Goal: Check status: Check status

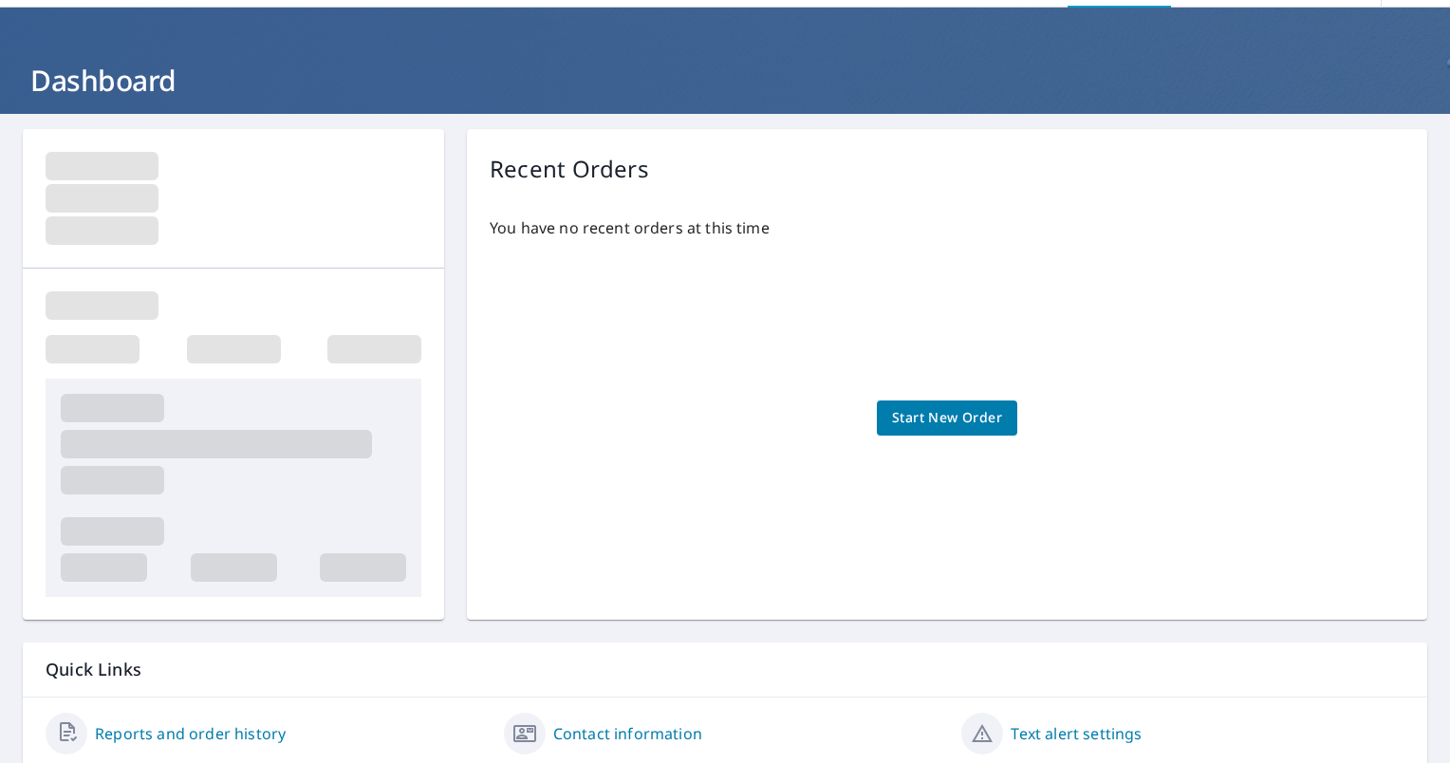
scroll to position [130, 0]
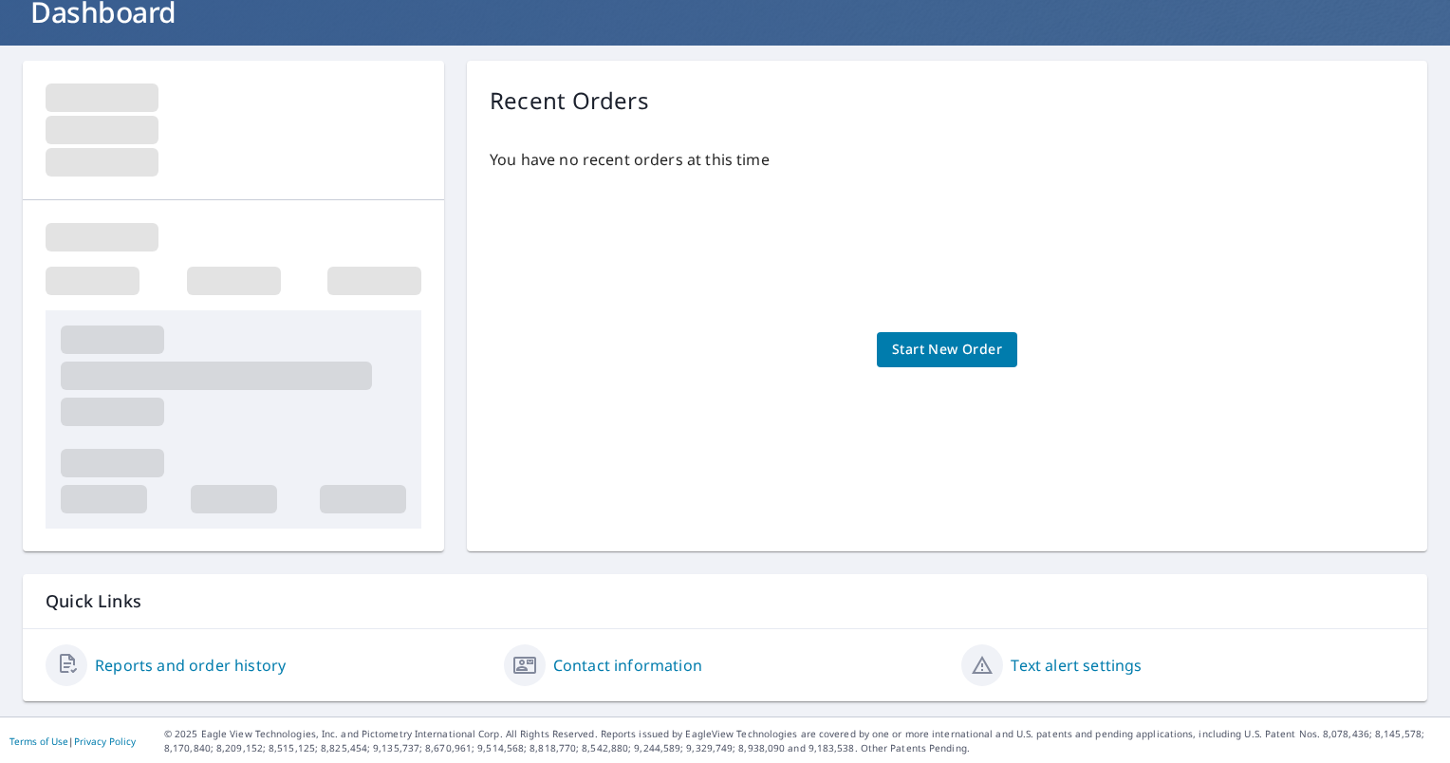
click at [227, 668] on link "Reports and order history" at bounding box center [190, 665] width 191 height 23
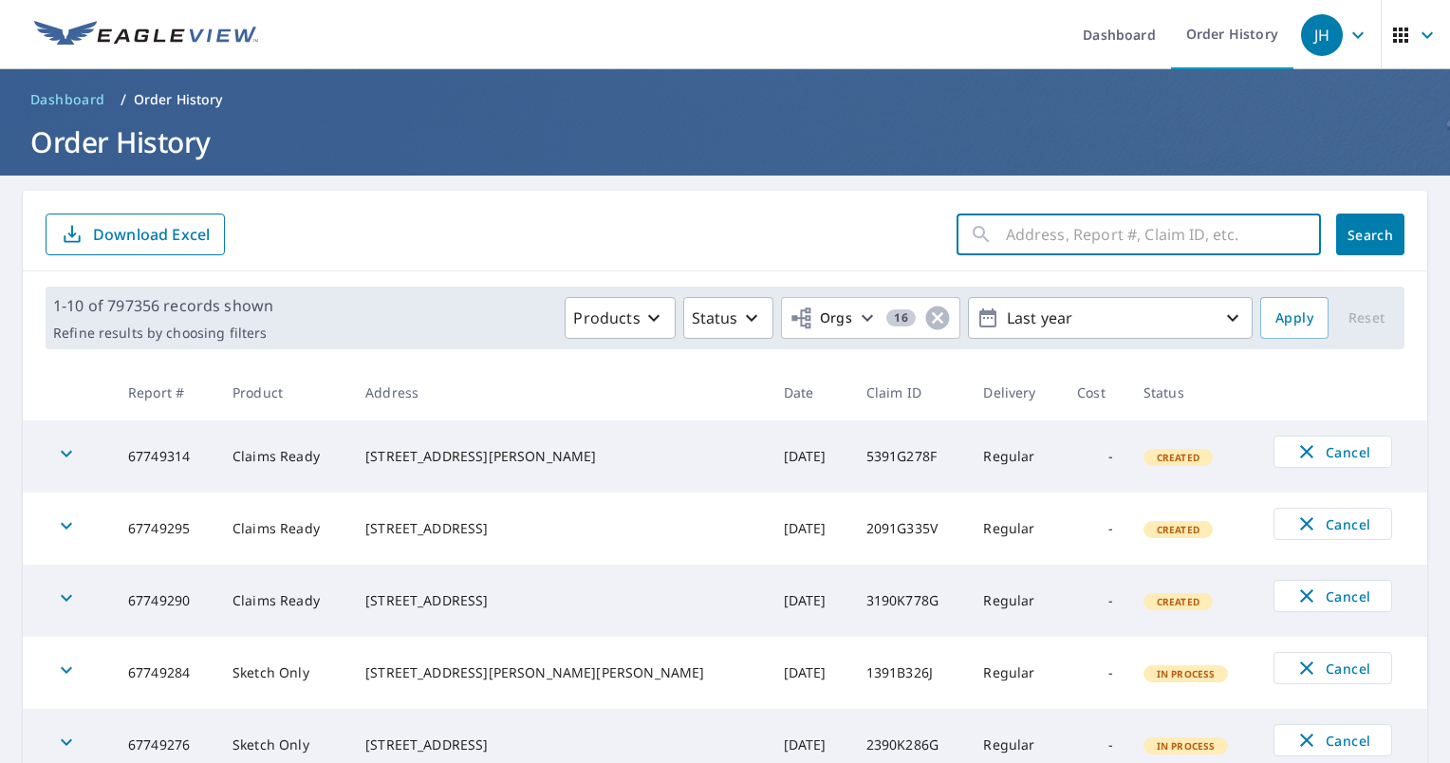
click at [1117, 232] on input "text" at bounding box center [1163, 234] width 315 height 53
paste input "43-83V1-58N"
type input "43-83V1-58N"
click at [1351, 237] on span "Search" at bounding box center [1370, 235] width 38 height 18
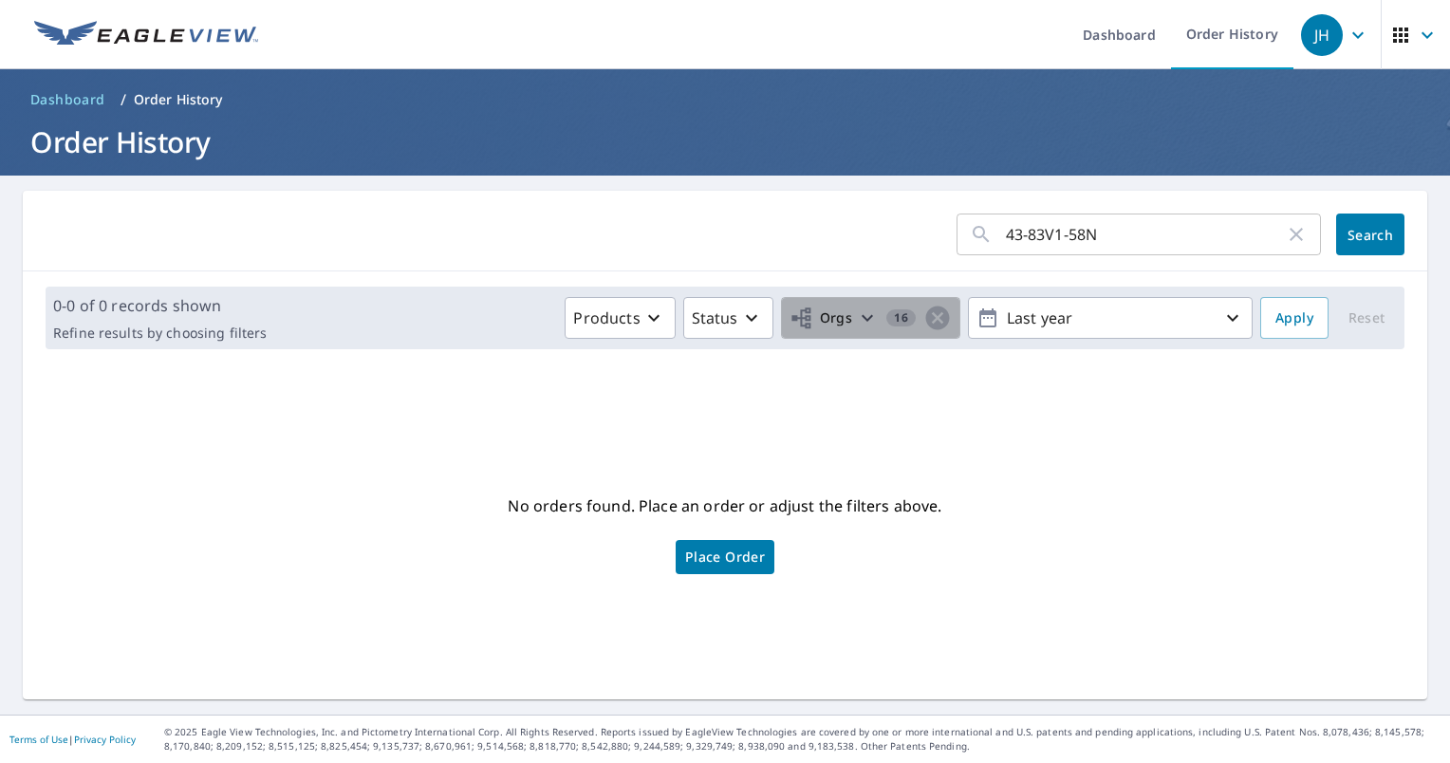
click at [857, 321] on icon "button" at bounding box center [867, 317] width 23 height 23
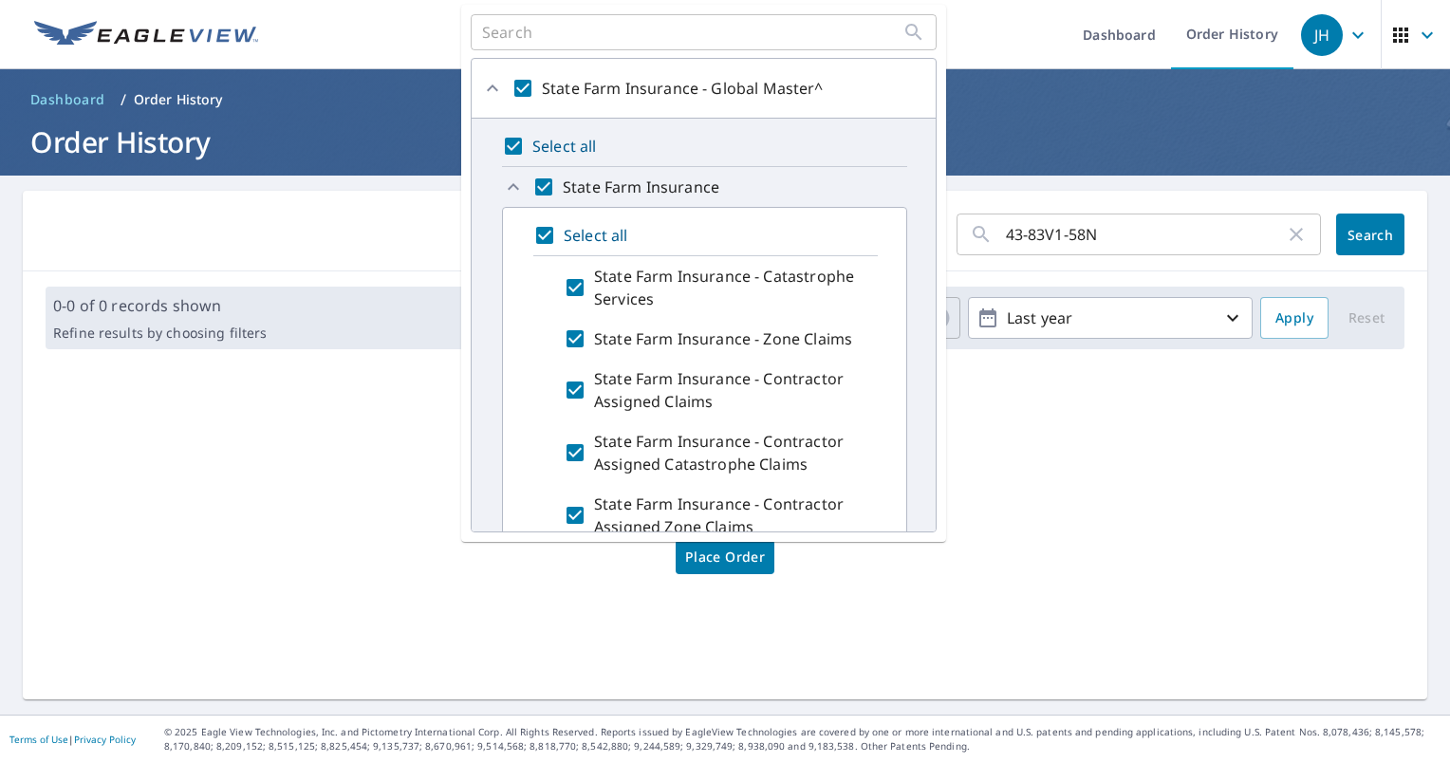
click at [1208, 566] on div "No orders found. Place an order or adjust the filters above. Place Order" at bounding box center [725, 532] width 1374 height 305
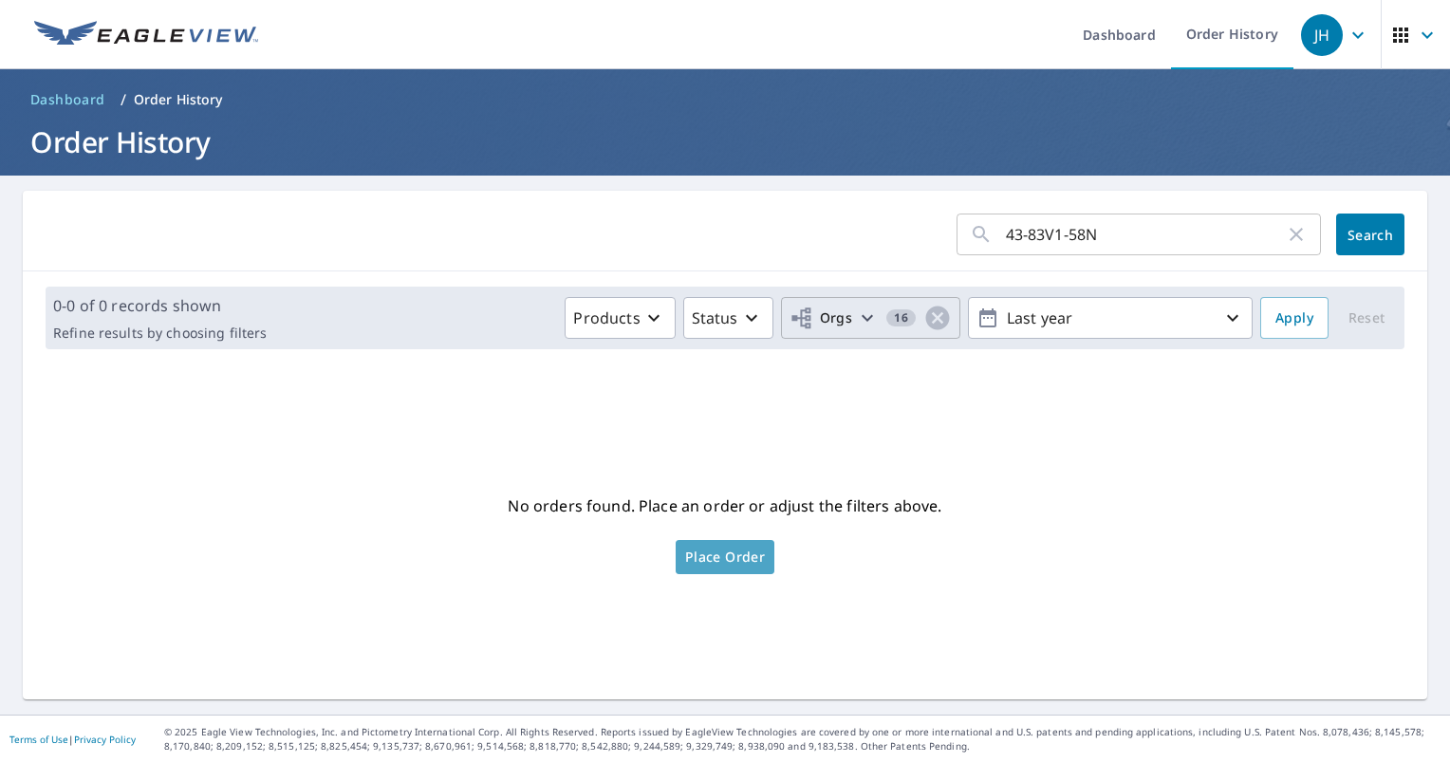
click at [698, 541] on link "Place Order" at bounding box center [725, 557] width 99 height 34
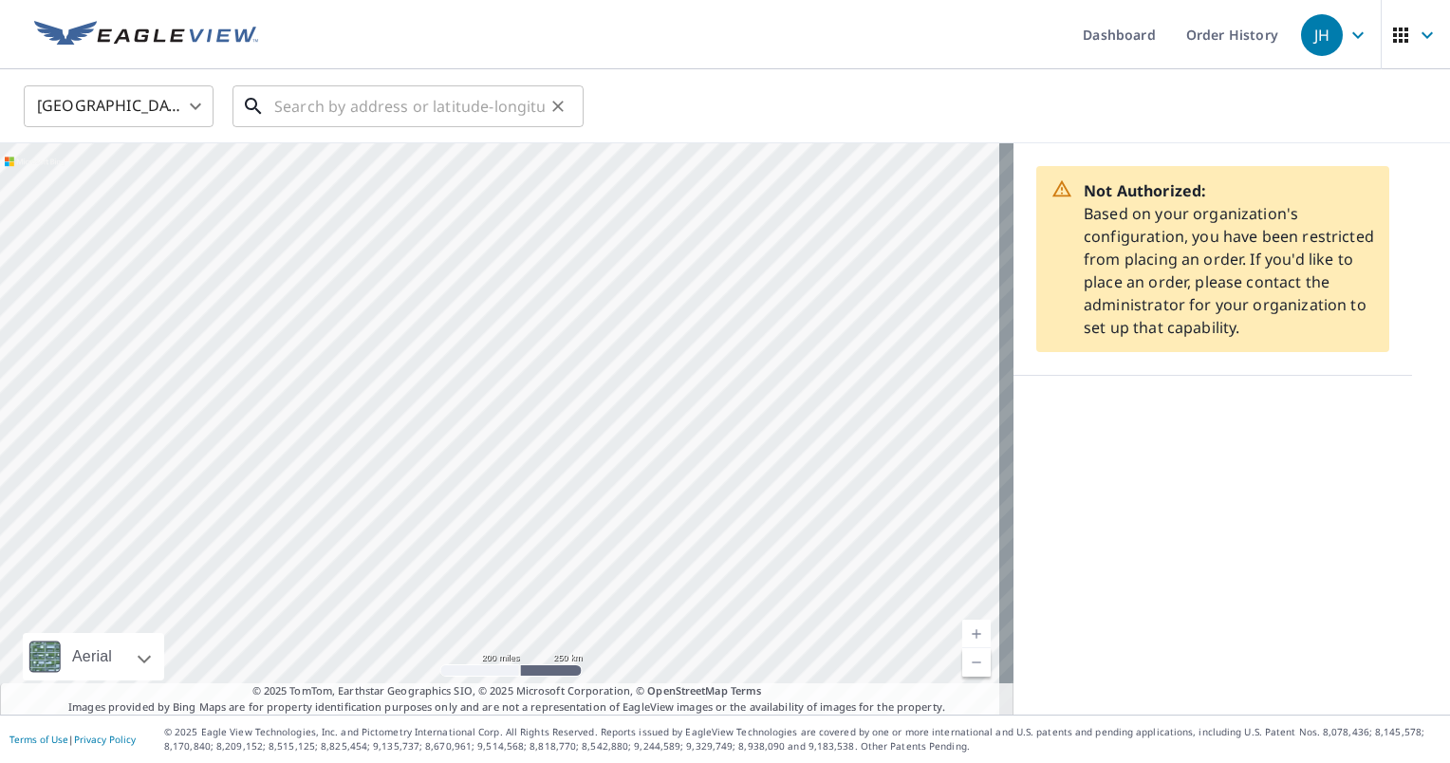
click at [415, 107] on input "text" at bounding box center [409, 106] width 270 height 53
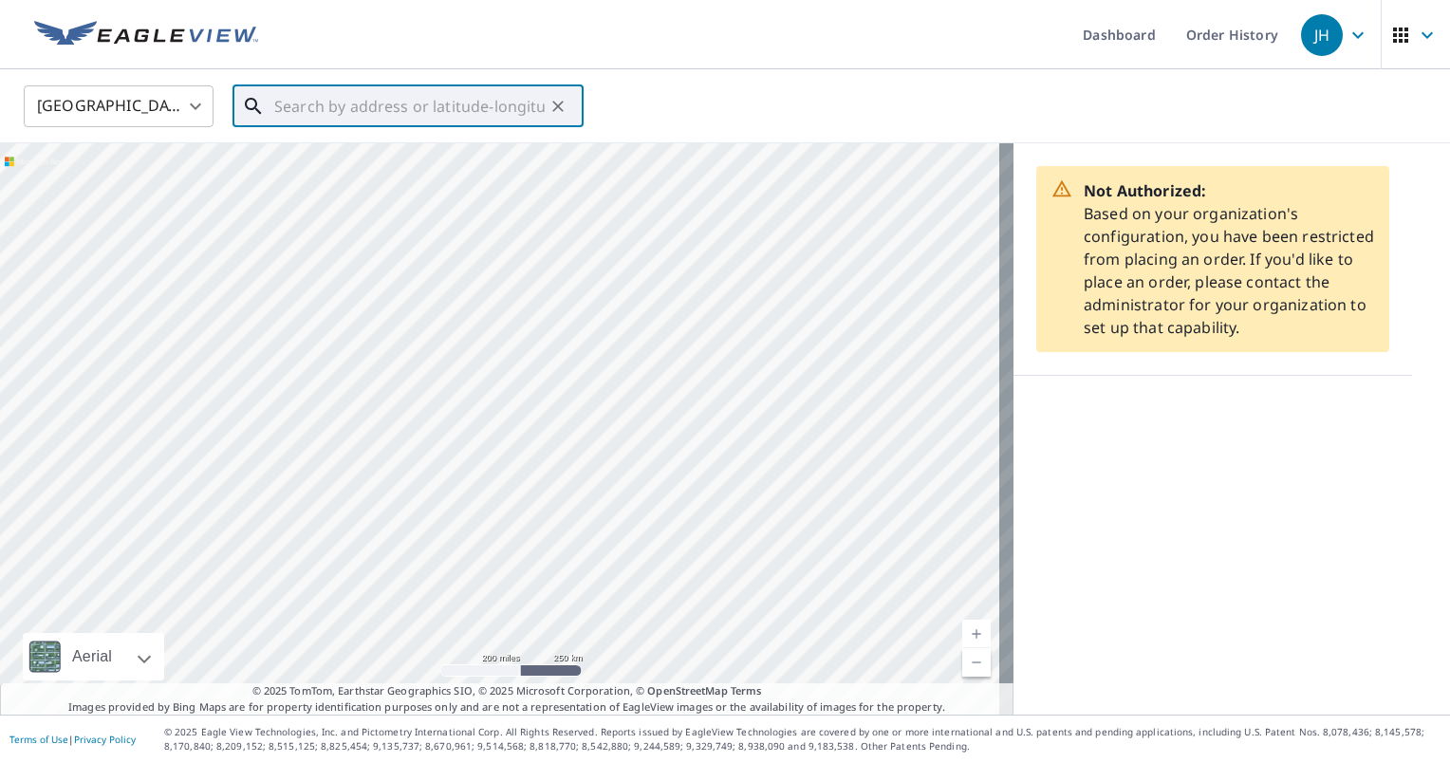
paste input "[STREET_ADDRESS]"
click at [418, 171] on span "[STREET_ADDRESS]" at bounding box center [419, 161] width 298 height 23
type input "[STREET_ADDRESS][PERSON_NAME]"
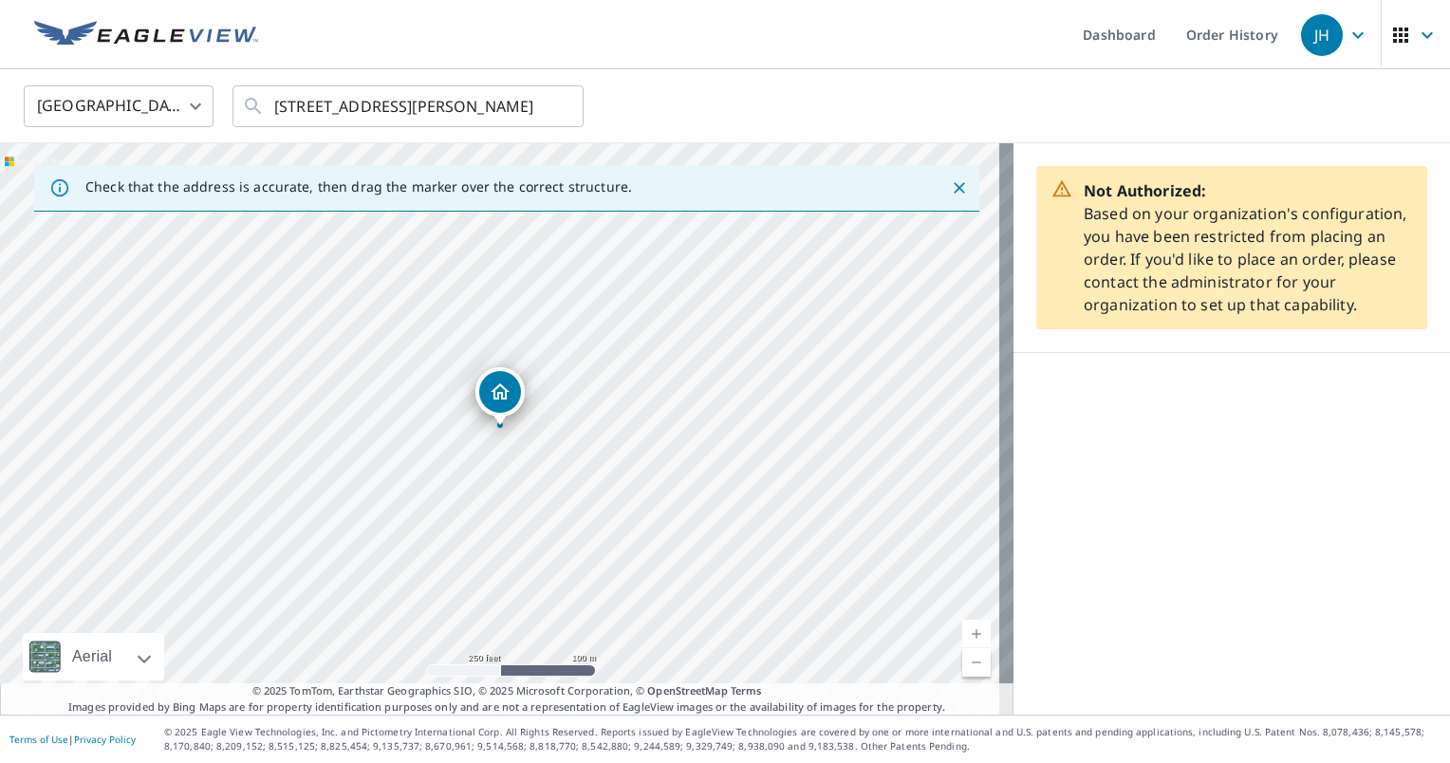
click at [500, 394] on icon "Dropped pin, building 1, Residential property, 5605 Burlwood Estates Dr Sachse,…" at bounding box center [500, 392] width 23 height 23
click at [490, 399] on div "[STREET_ADDRESS][PERSON_NAME]" at bounding box center [521, 392] width 139 height 32
click at [232, 37] on img at bounding box center [146, 35] width 224 height 28
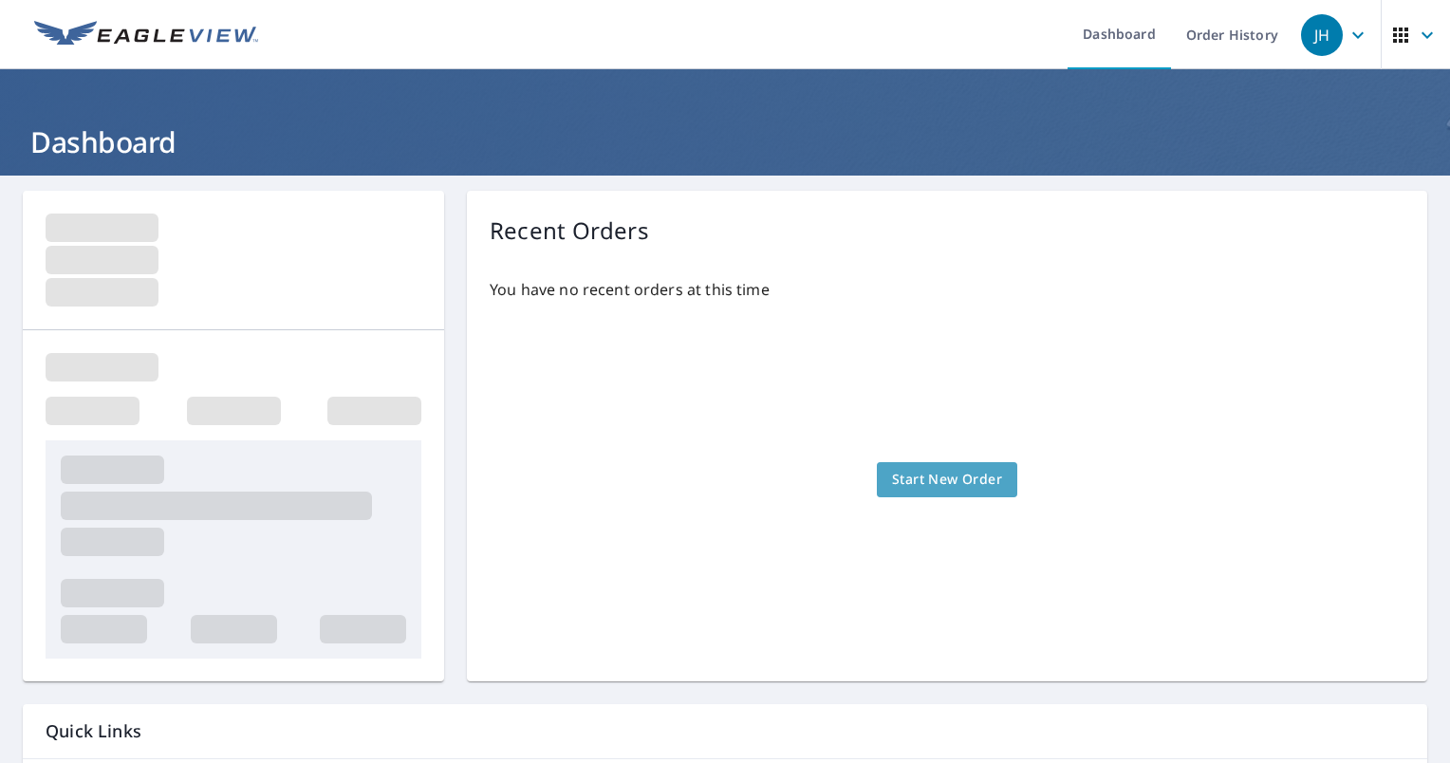
click at [911, 479] on span "Start New Order" at bounding box center [947, 480] width 110 height 24
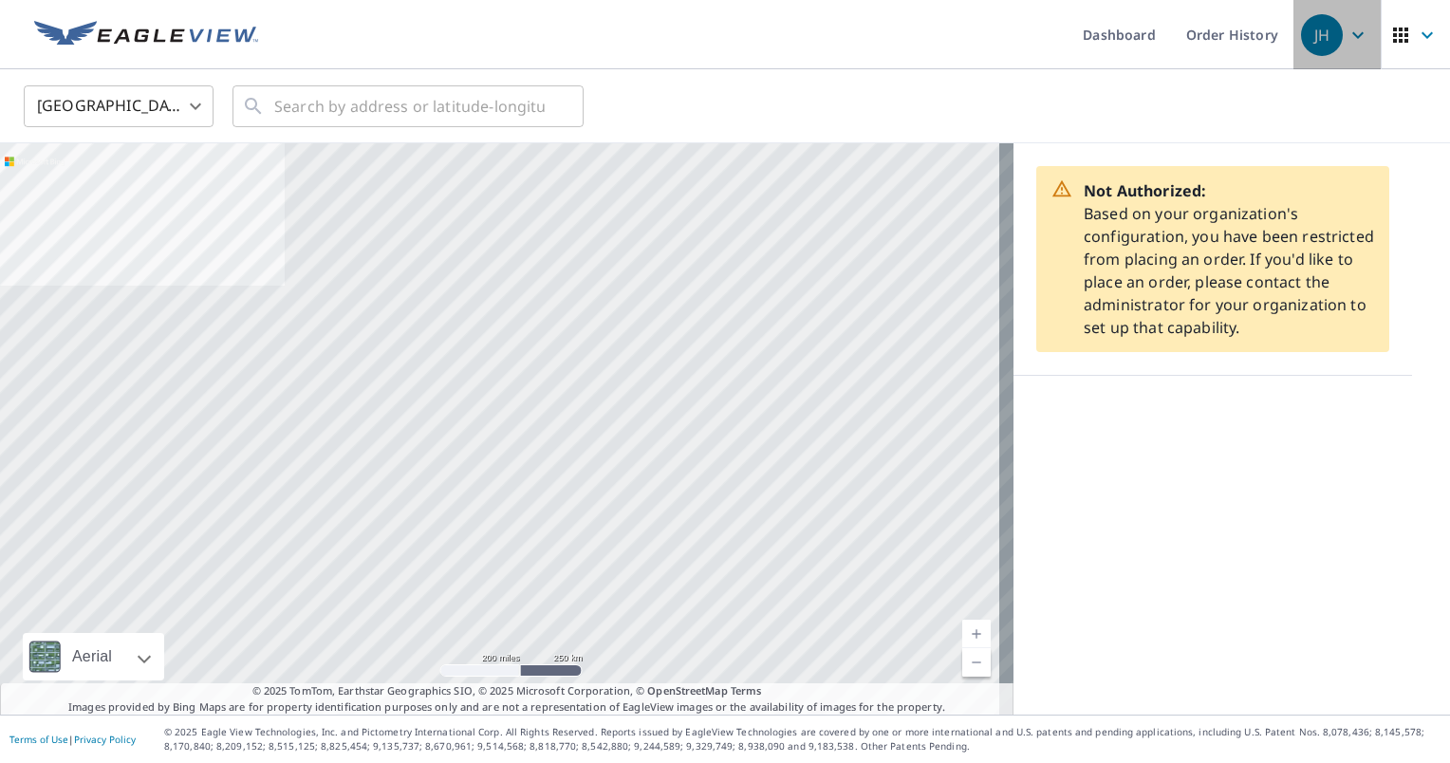
click at [1346, 29] on icon "button" at bounding box center [1357, 35] width 23 height 23
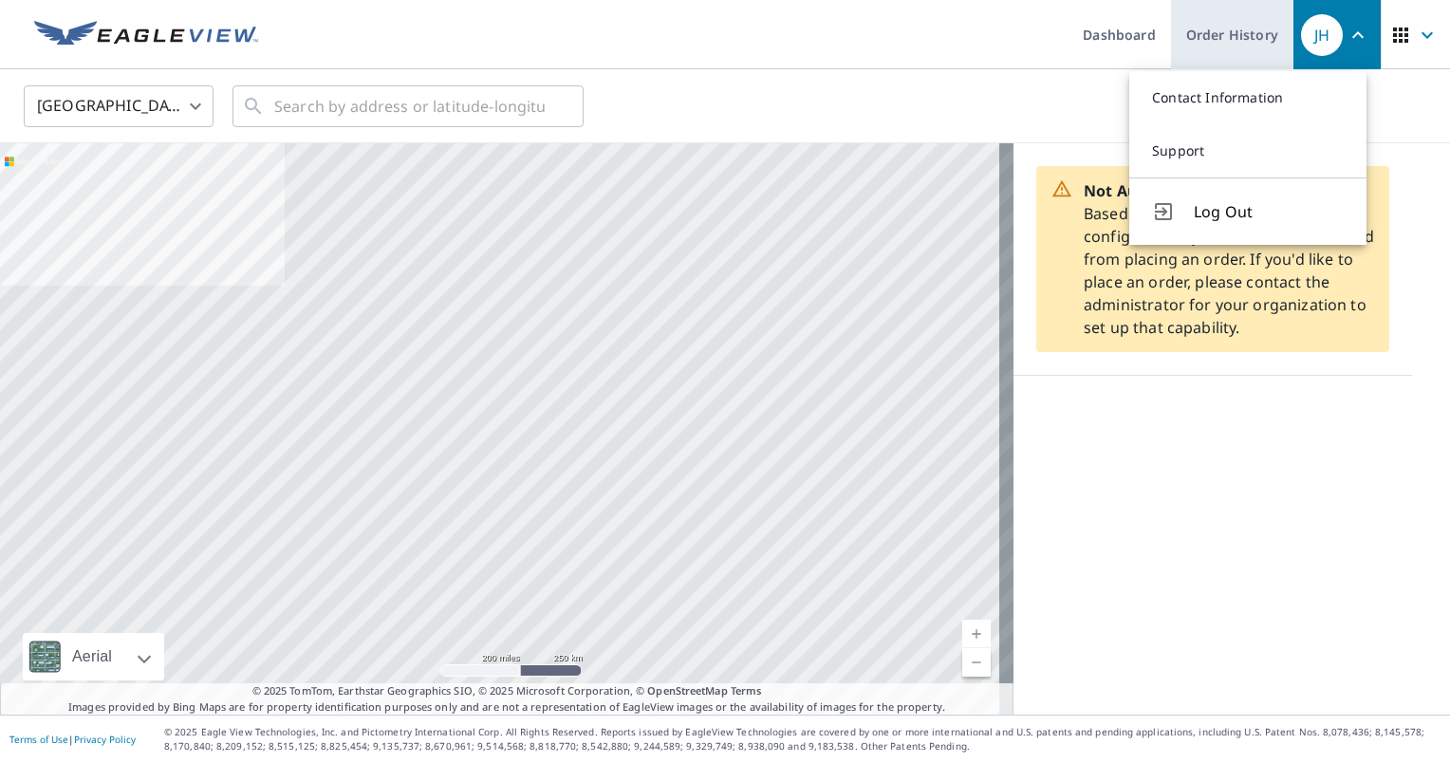
click at [1264, 38] on link "Order History" at bounding box center [1232, 34] width 122 height 69
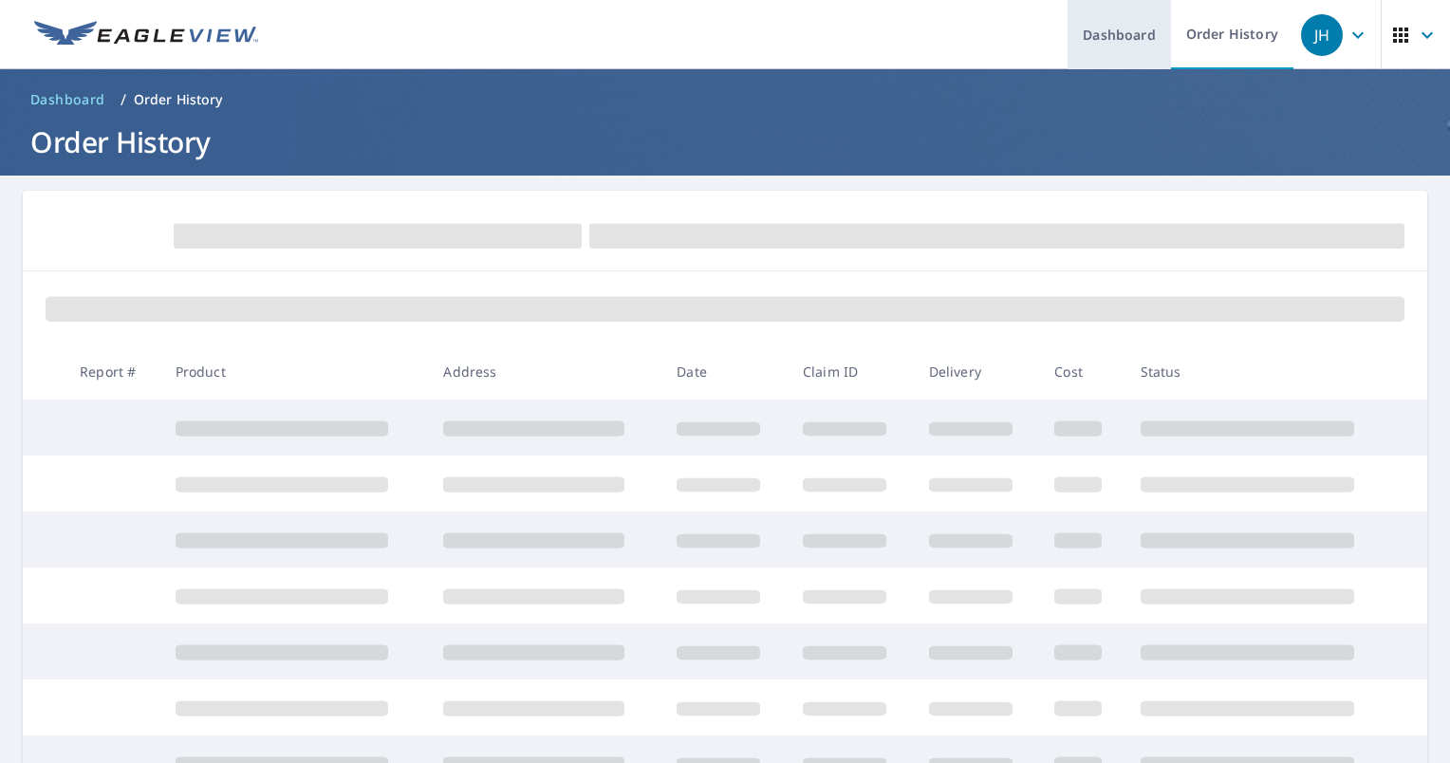
click at [1098, 22] on link "Dashboard" at bounding box center [1119, 34] width 103 height 69
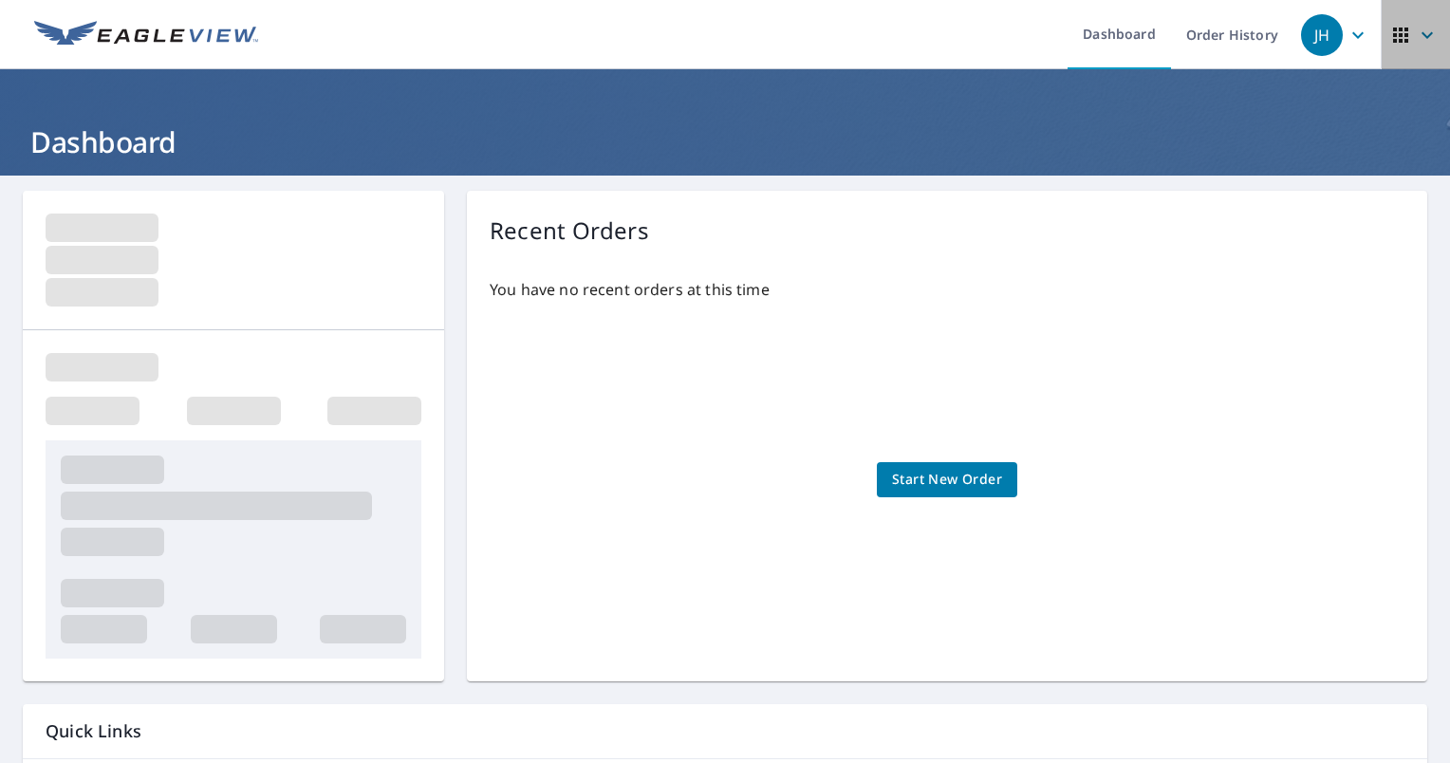
click at [1389, 42] on icon "button" at bounding box center [1400, 35] width 23 height 23
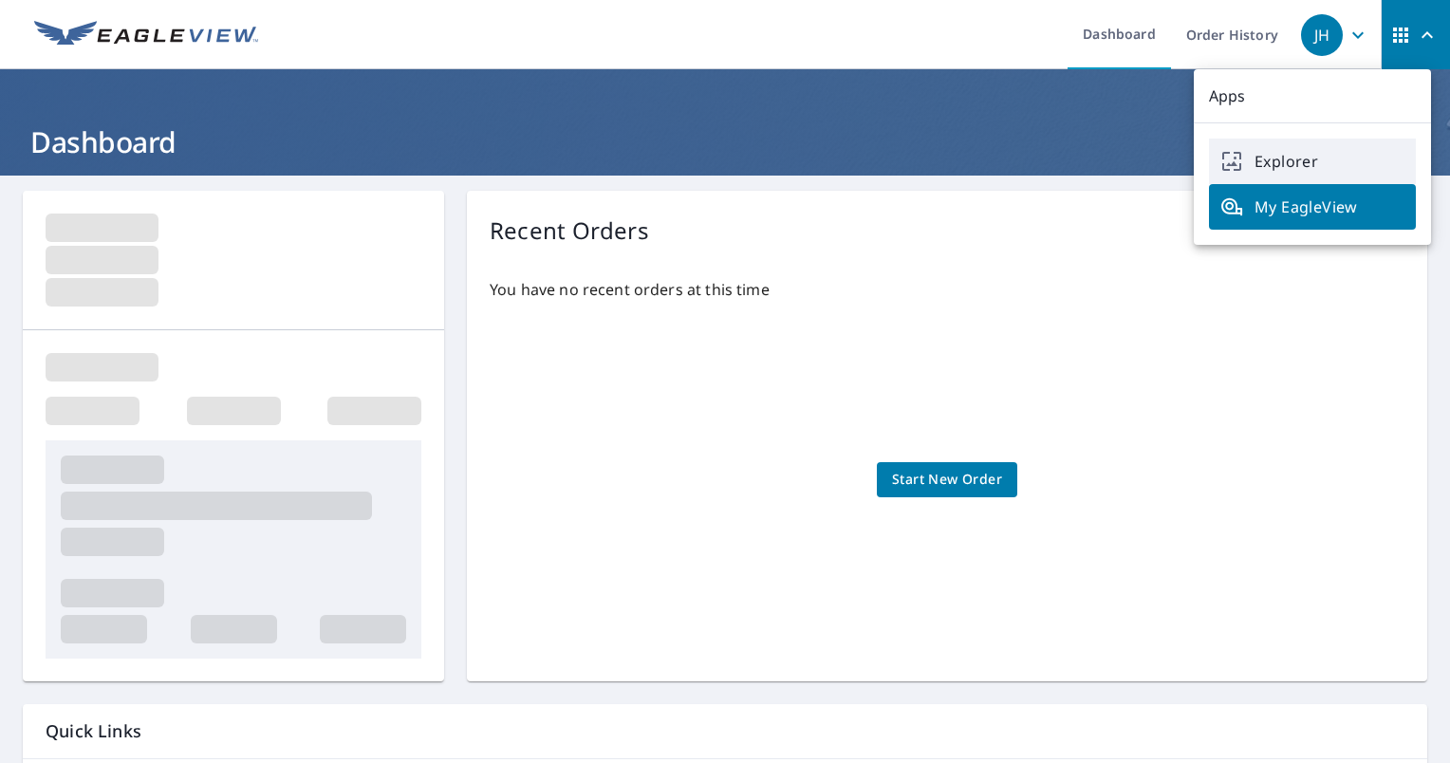
click at [1261, 159] on span "Explorer" at bounding box center [1312, 161] width 184 height 23
